Goal: Task Accomplishment & Management: Manage account settings

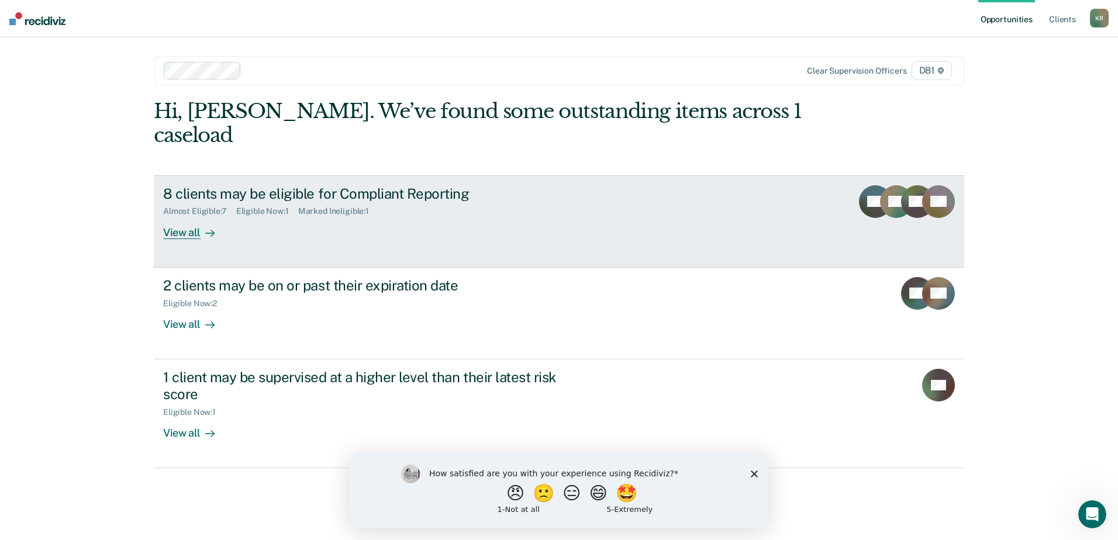
click at [414, 185] on div "8 clients may be eligible for Compliant Reporting" at bounding box center [368, 193] width 410 height 17
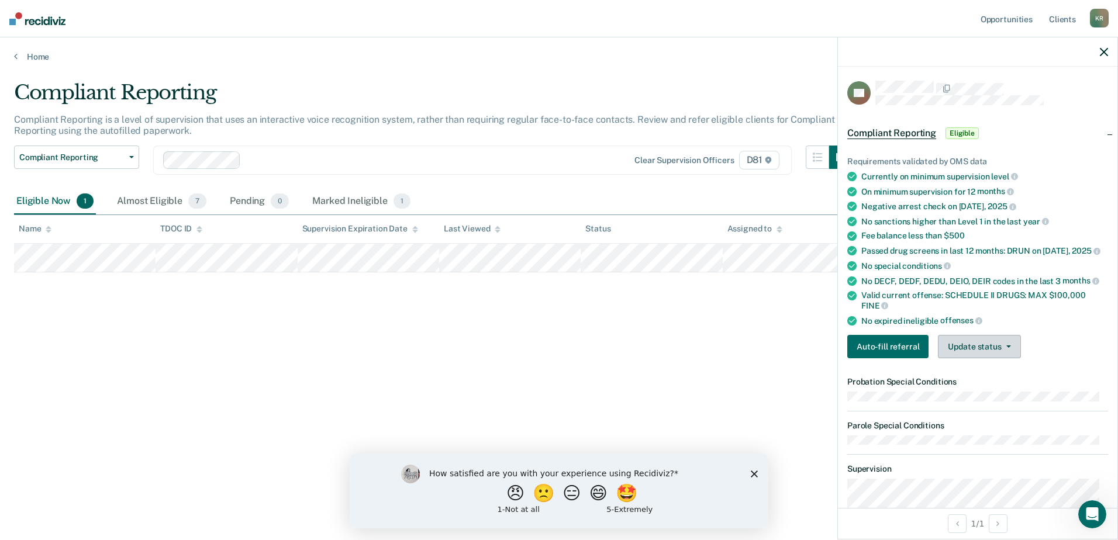
click at [962, 346] on button "Update status" at bounding box center [979, 346] width 82 height 23
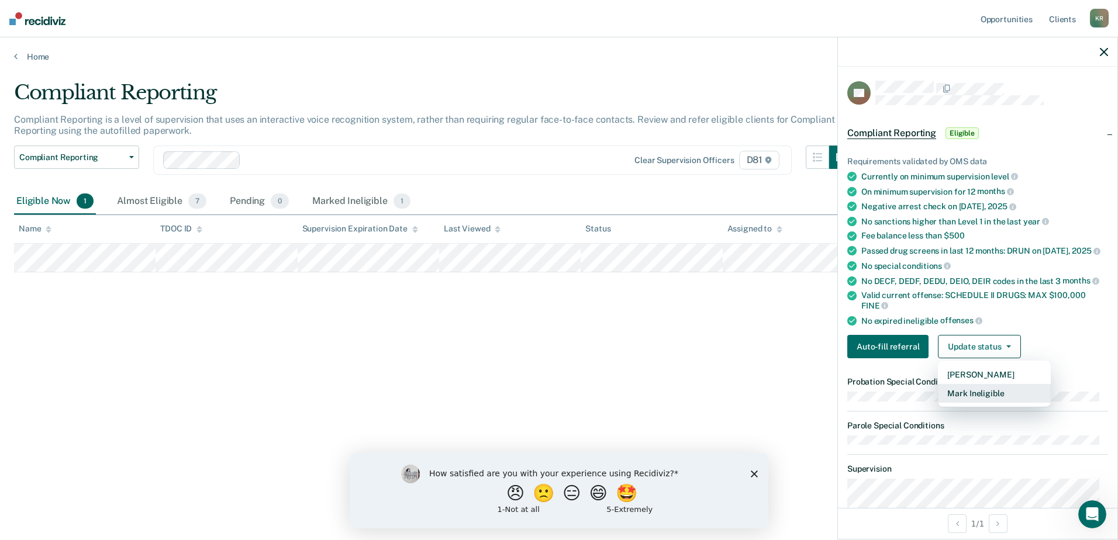
click at [970, 394] on button "Mark Ineligible" at bounding box center [994, 393] width 113 height 19
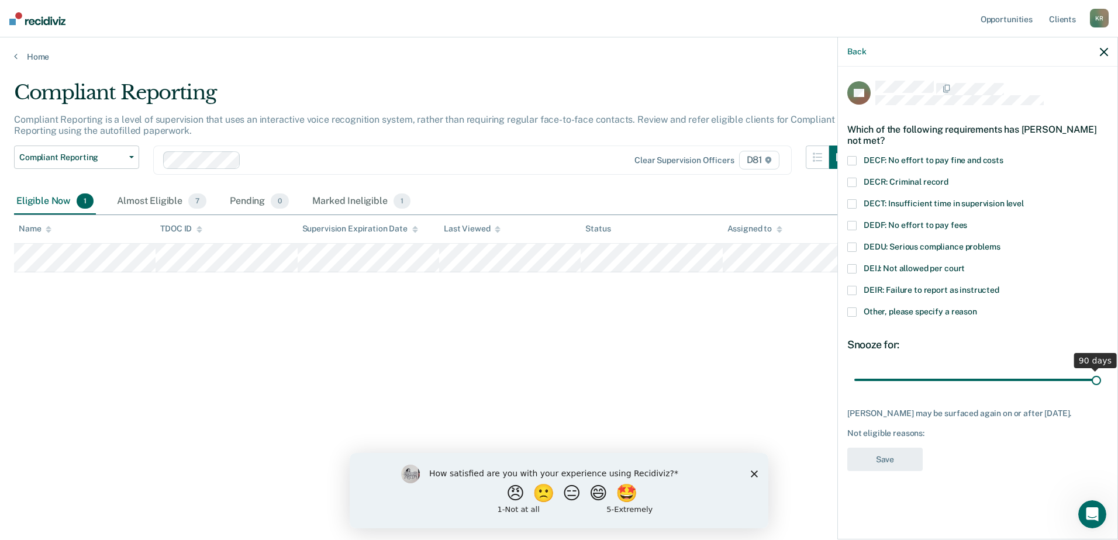
drag, startPoint x: 934, startPoint y: 377, endPoint x: 1120, endPoint y: 395, distance: 186.8
type input "90"
click at [1101, 390] on input "range" at bounding box center [977, 380] width 247 height 20
click at [861, 308] on label "Other, please specify a reason" at bounding box center [977, 314] width 261 height 12
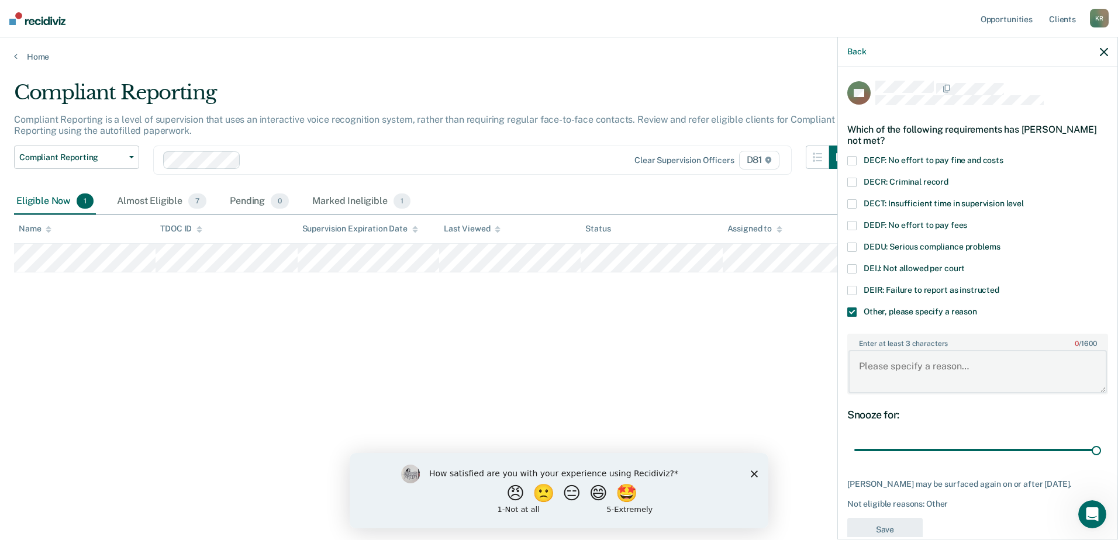
click at [881, 383] on textarea "Enter at least 3 characters 0 / 1600" at bounding box center [977, 371] width 258 height 43
type textarea "Offender prefers to stay on active supervision"
click at [862, 534] on button "Save" at bounding box center [884, 530] width 75 height 24
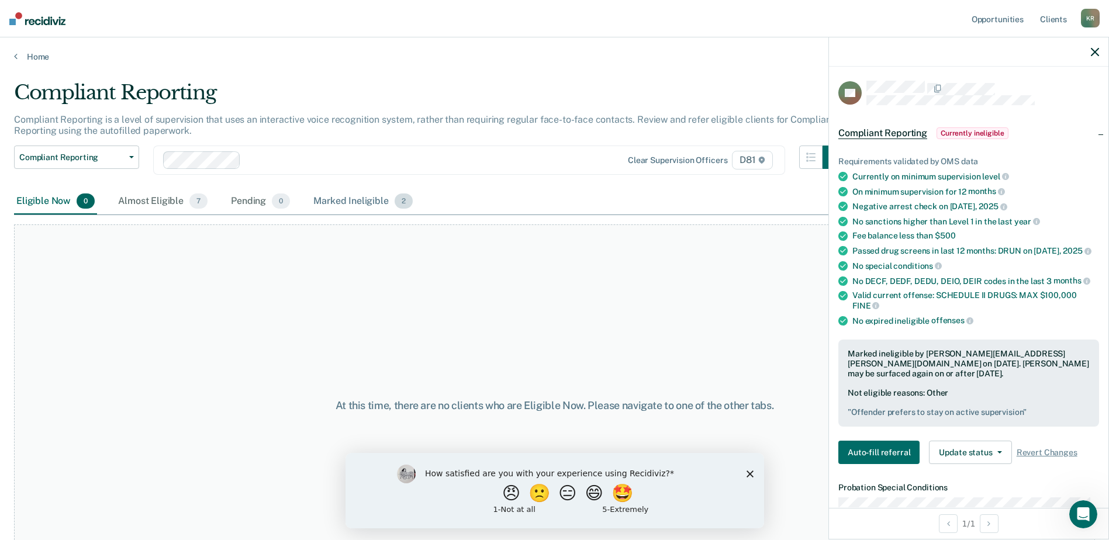
click at [329, 196] on div "Marked Ineligible 2" at bounding box center [363, 202] width 104 height 26
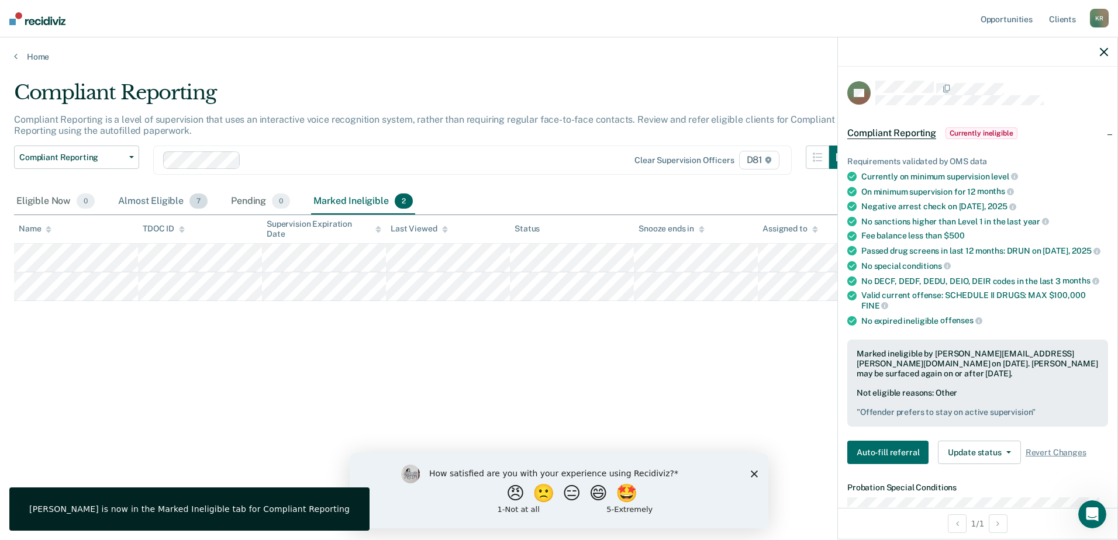
click at [144, 194] on div "Almost Eligible 7" at bounding box center [163, 202] width 94 height 26
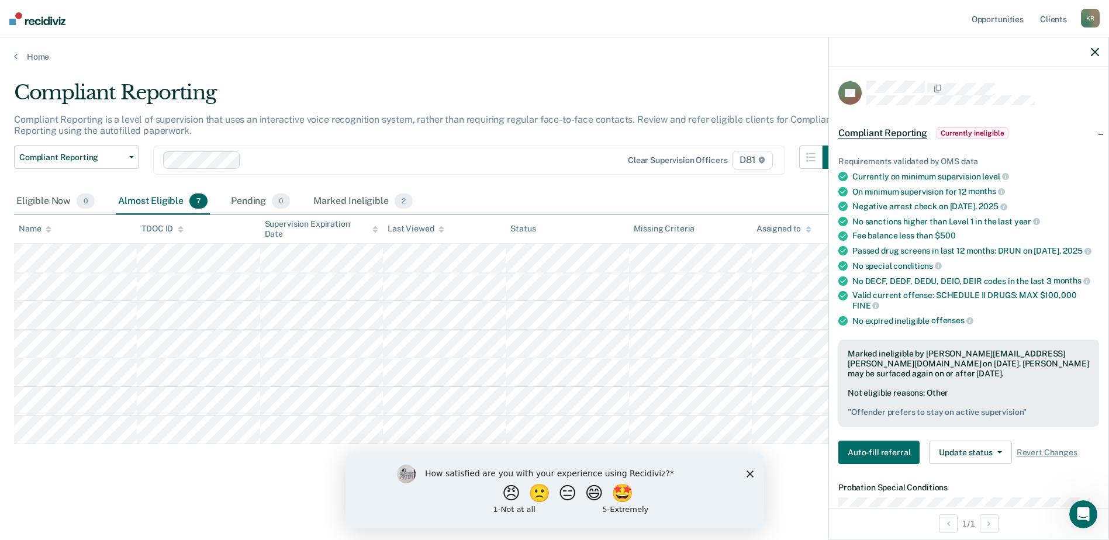
click at [1089, 50] on div at bounding box center [968, 51] width 279 height 29
click at [1100, 55] on div at bounding box center [968, 51] width 279 height 29
click at [1086, 53] on div at bounding box center [968, 51] width 279 height 29
click at [1092, 51] on icon "button" at bounding box center [1095, 52] width 8 height 8
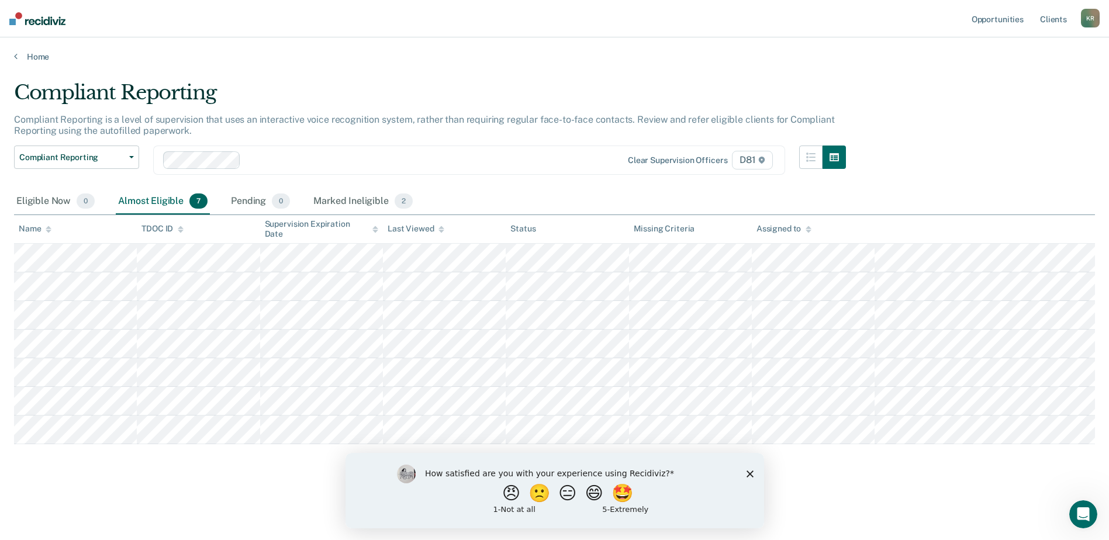
click at [753, 474] on icon "Close survey" at bounding box center [749, 473] width 7 height 7
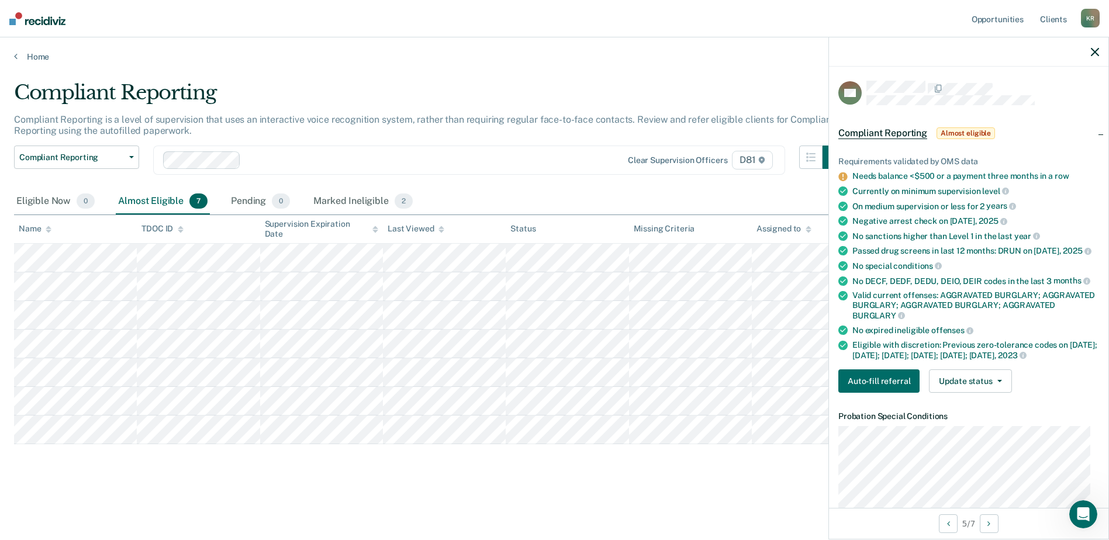
click at [1095, 54] on icon "button" at bounding box center [1095, 52] width 8 height 8
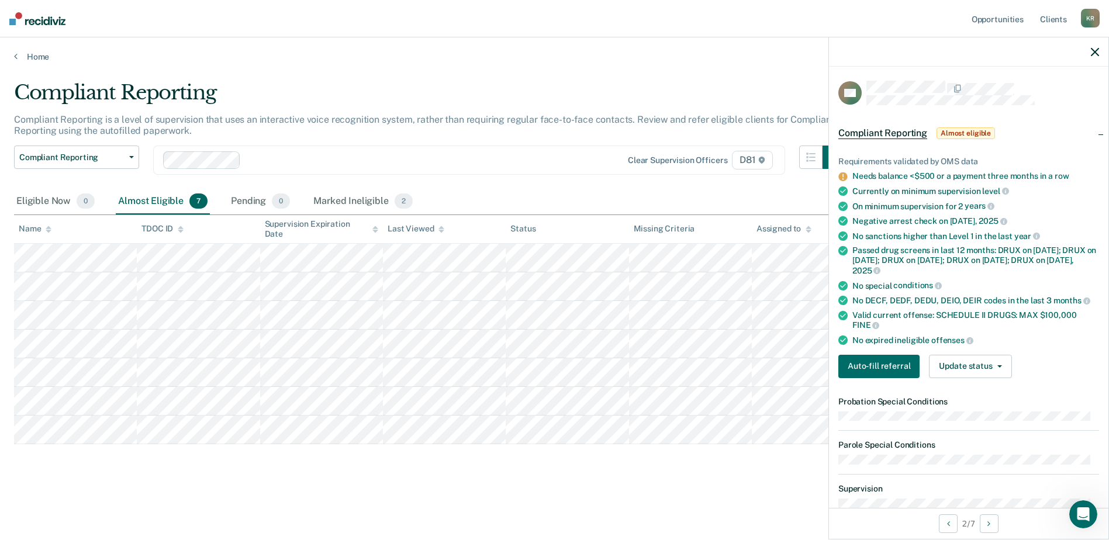
click at [1096, 49] on icon "button" at bounding box center [1095, 52] width 8 height 8
